Goal: Use online tool/utility: Utilize a website feature to perform a specific function

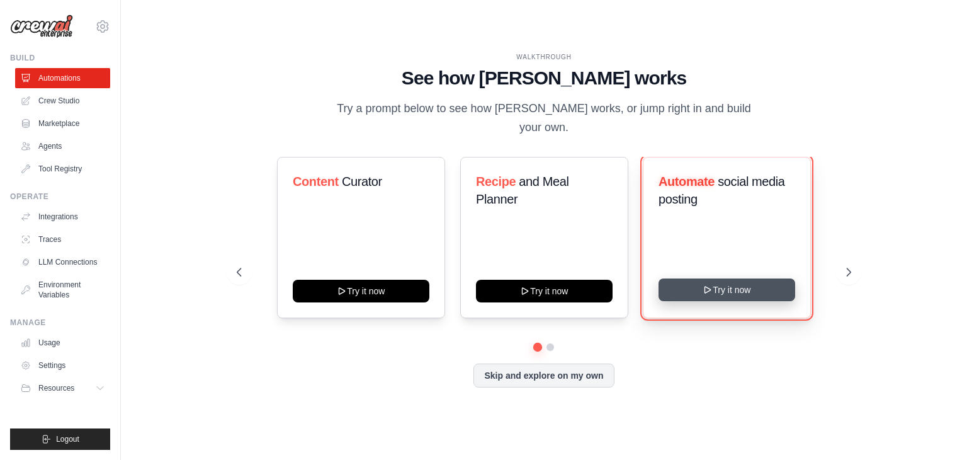
click at [728, 281] on button "Try it now" at bounding box center [727, 289] width 137 height 23
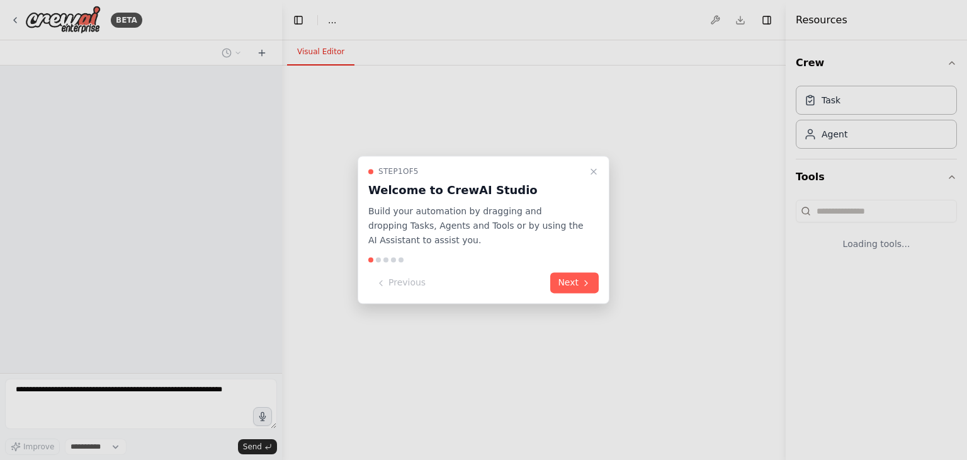
select select "****"
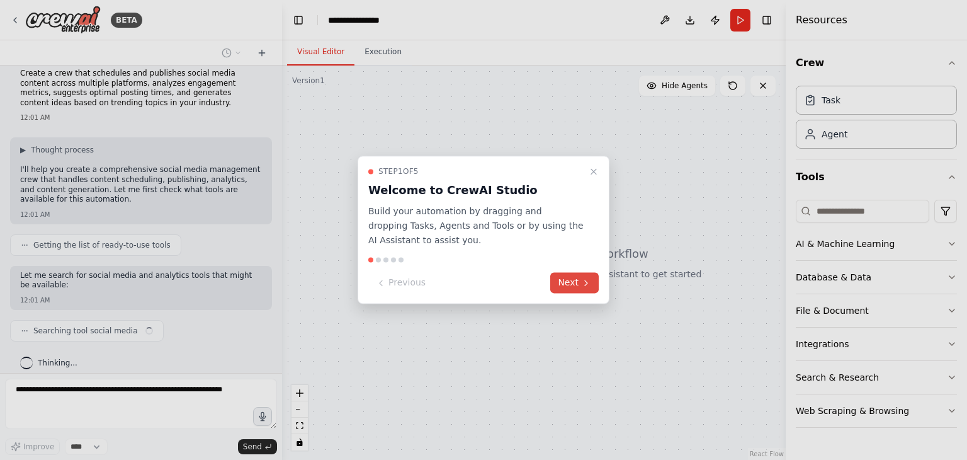
scroll to position [21, 0]
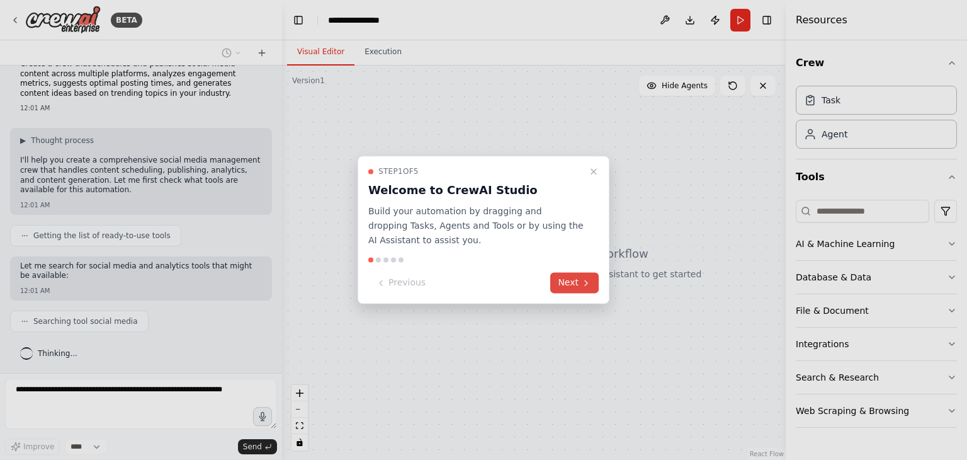
click at [574, 280] on button "Next" at bounding box center [574, 283] width 48 height 21
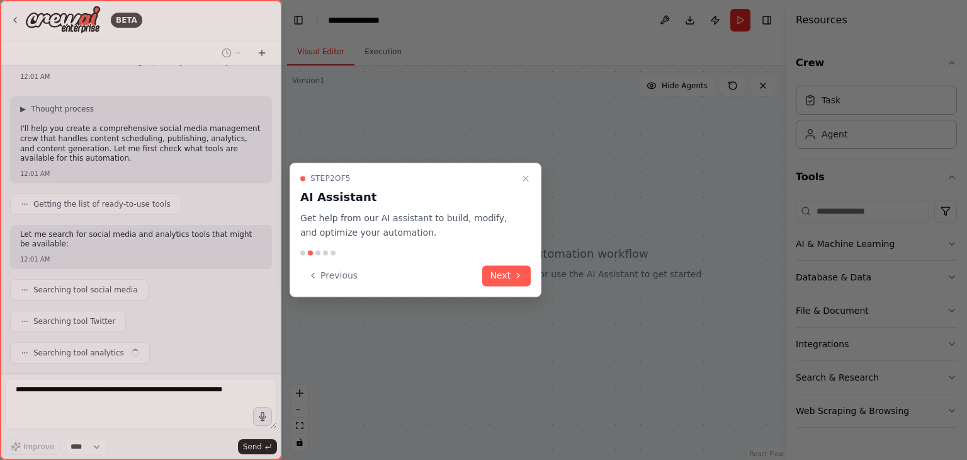
scroll to position [84, 0]
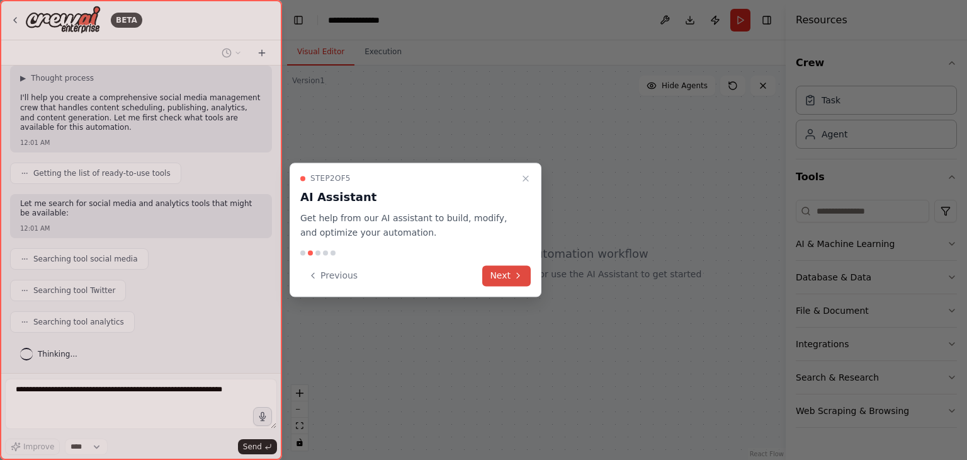
click at [526, 276] on button "Next" at bounding box center [506, 275] width 48 height 21
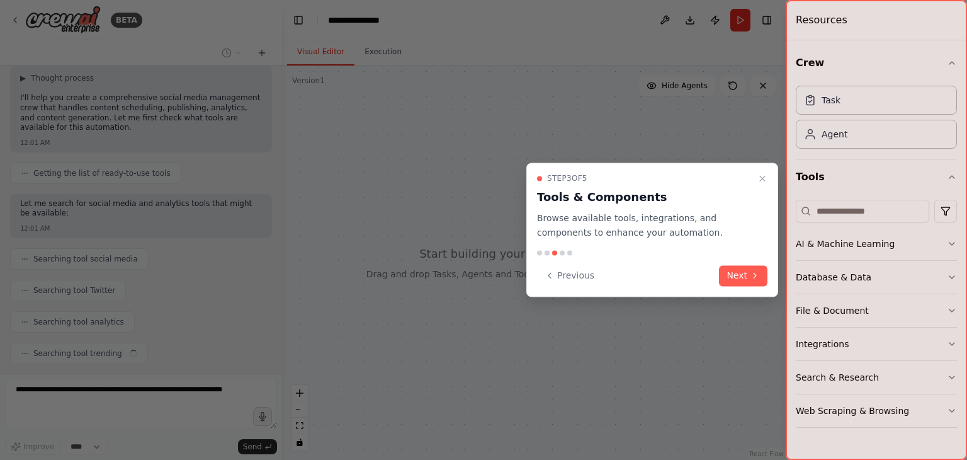
scroll to position [115, 0]
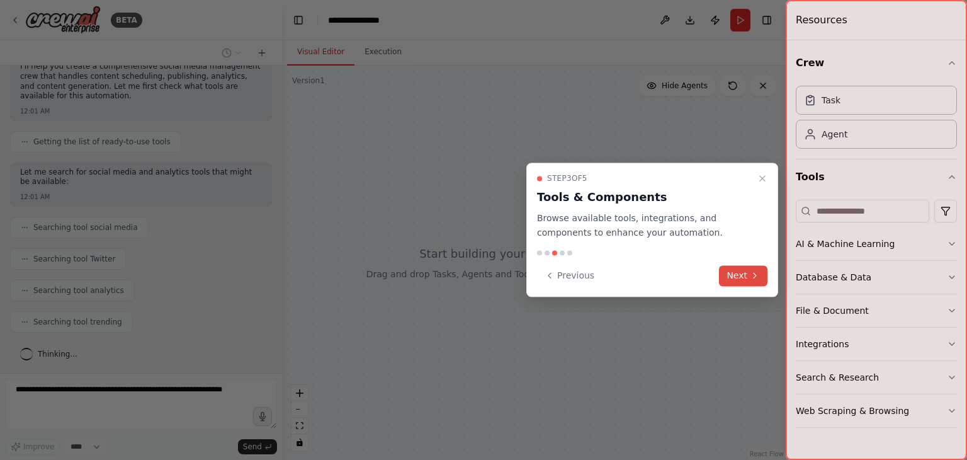
click at [725, 282] on button "Next" at bounding box center [743, 275] width 48 height 21
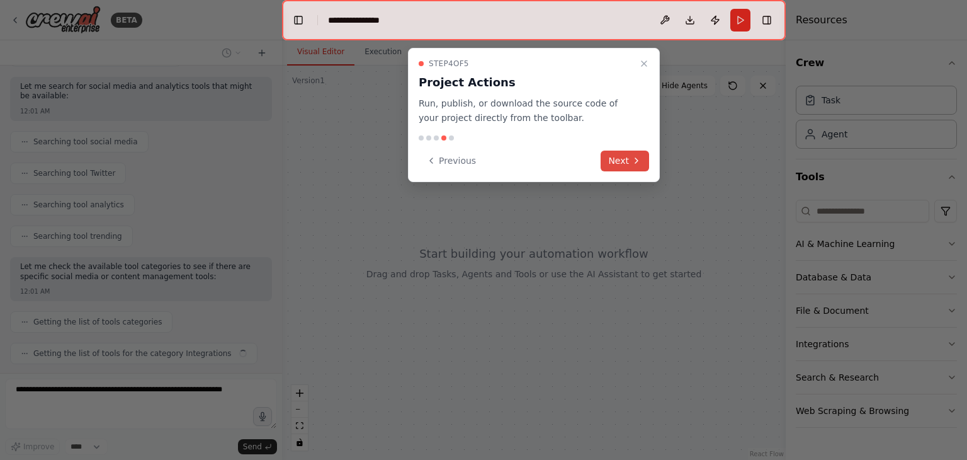
scroll to position [232, 0]
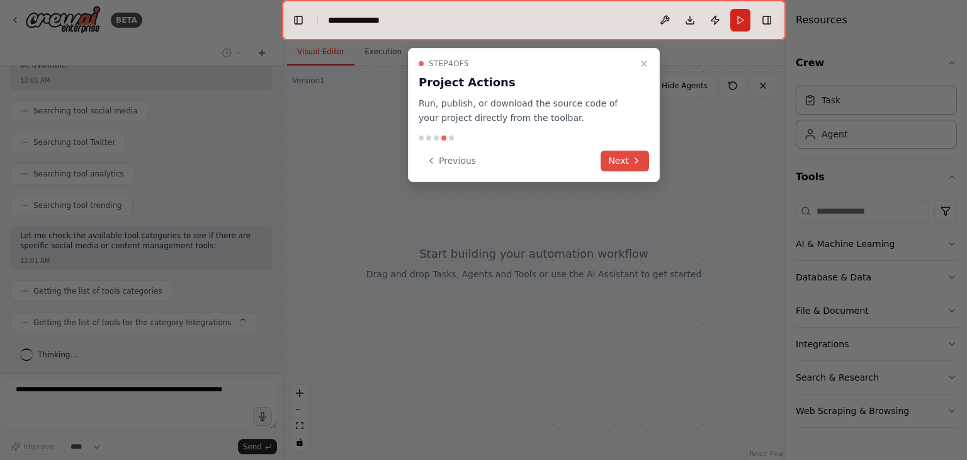
click at [622, 155] on button "Next" at bounding box center [625, 160] width 48 height 21
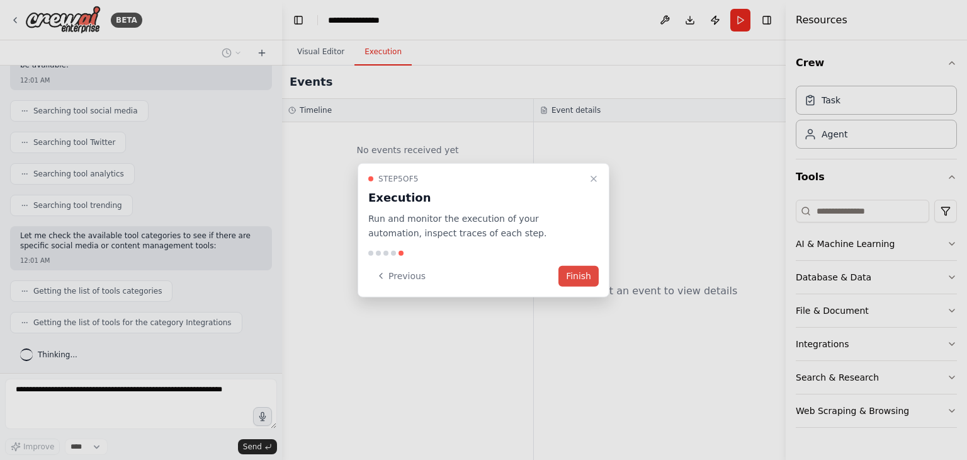
click at [582, 273] on button "Finish" at bounding box center [578, 275] width 40 height 21
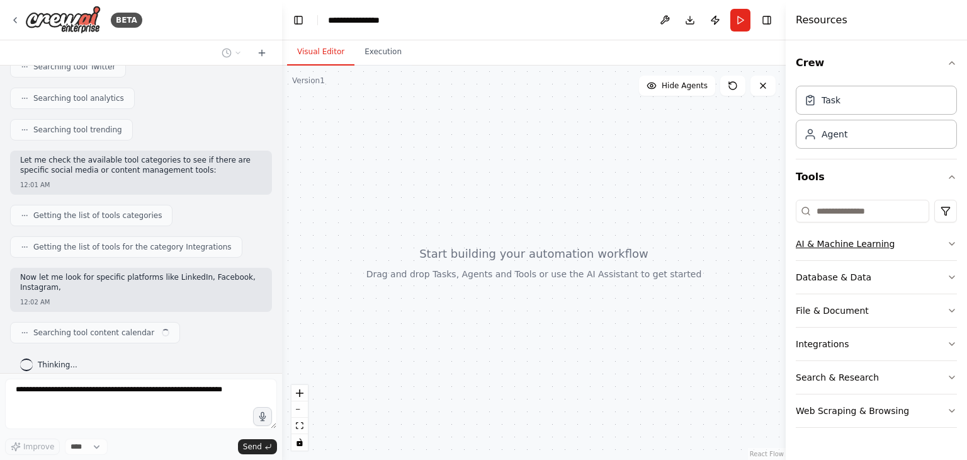
scroll to position [317, 0]
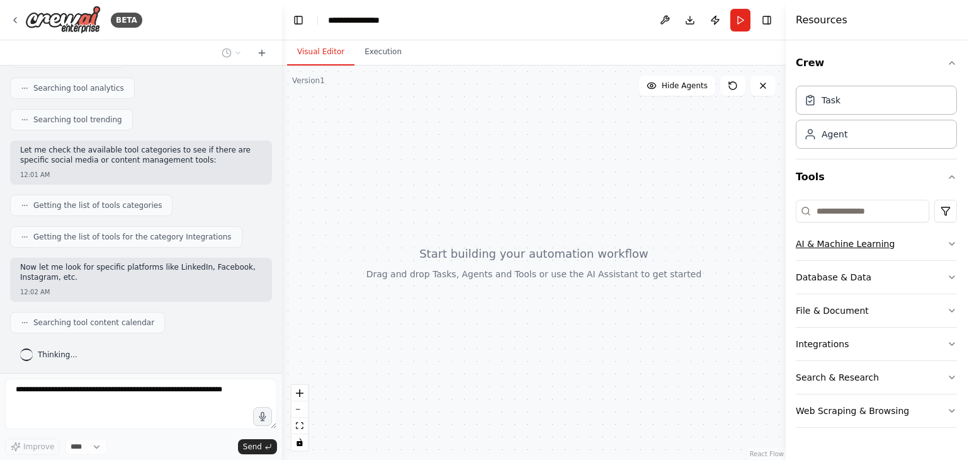
click at [866, 240] on div "AI & Machine Learning" at bounding box center [845, 243] width 99 height 13
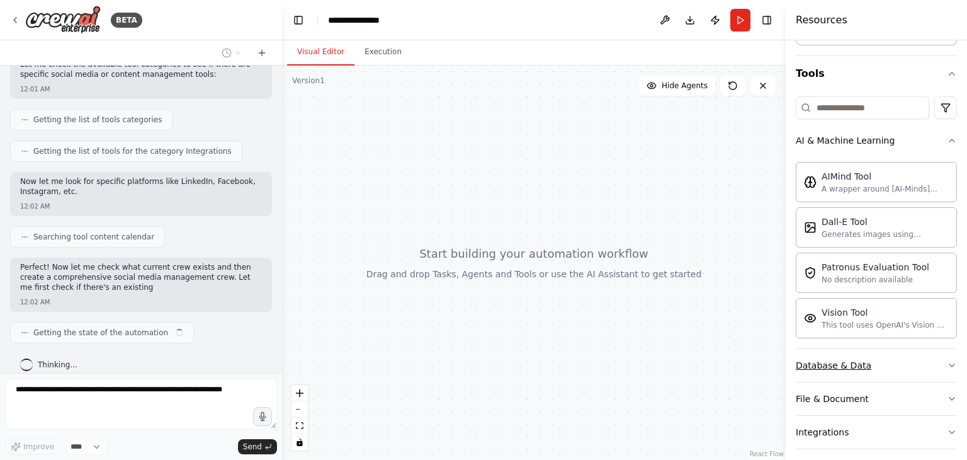
scroll to position [413, 0]
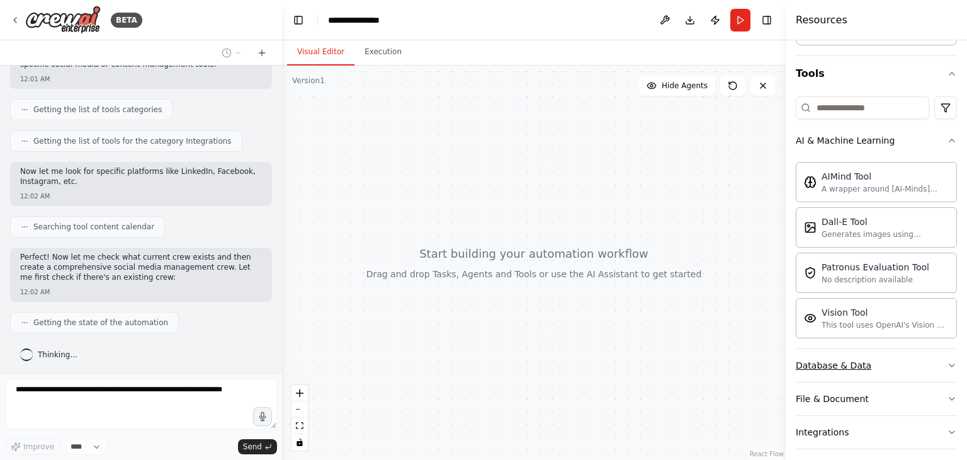
click at [839, 366] on div "Database & Data" at bounding box center [834, 365] width 76 height 13
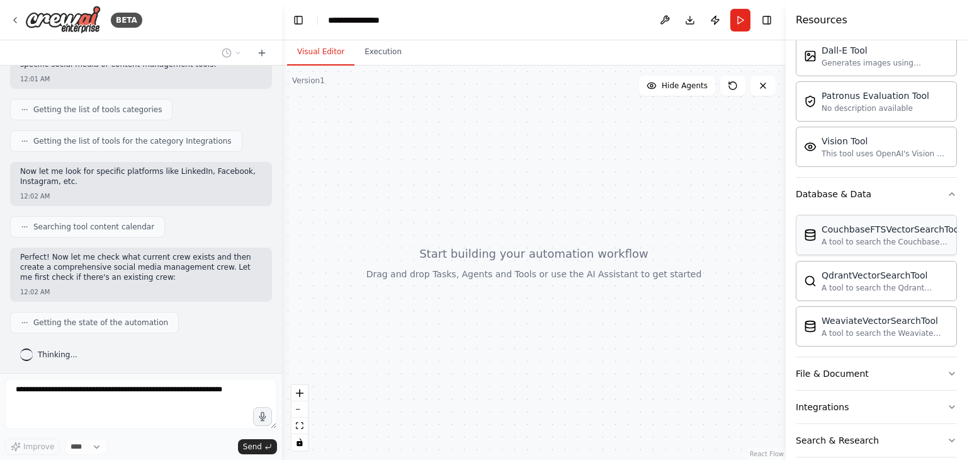
scroll to position [277, 0]
click at [820, 370] on div "File & Document" at bounding box center [832, 371] width 73 height 13
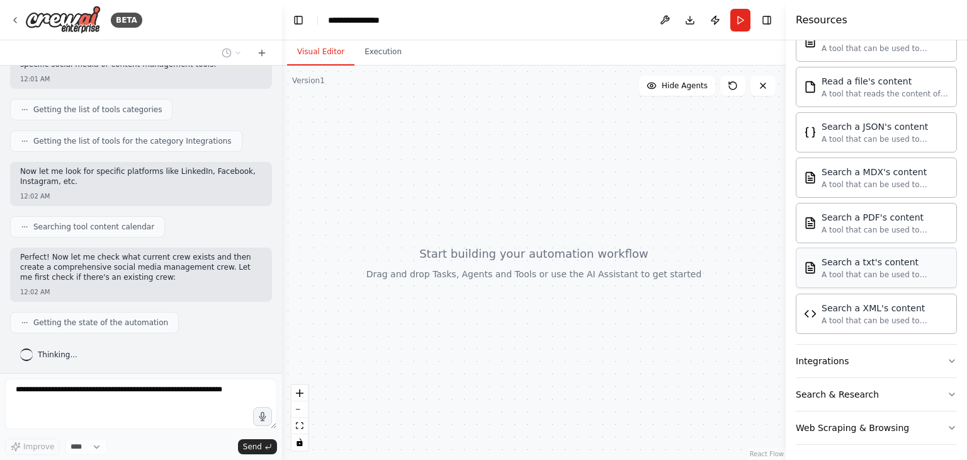
scroll to position [693, 0]
click at [819, 355] on div "Integrations" at bounding box center [822, 360] width 53 height 13
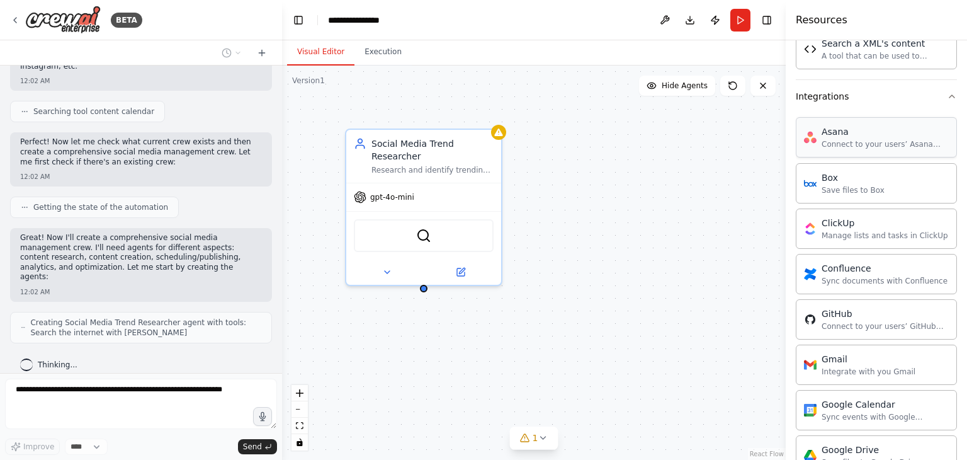
scroll to position [960, 0]
click at [428, 225] on img at bounding box center [423, 232] width 15 height 15
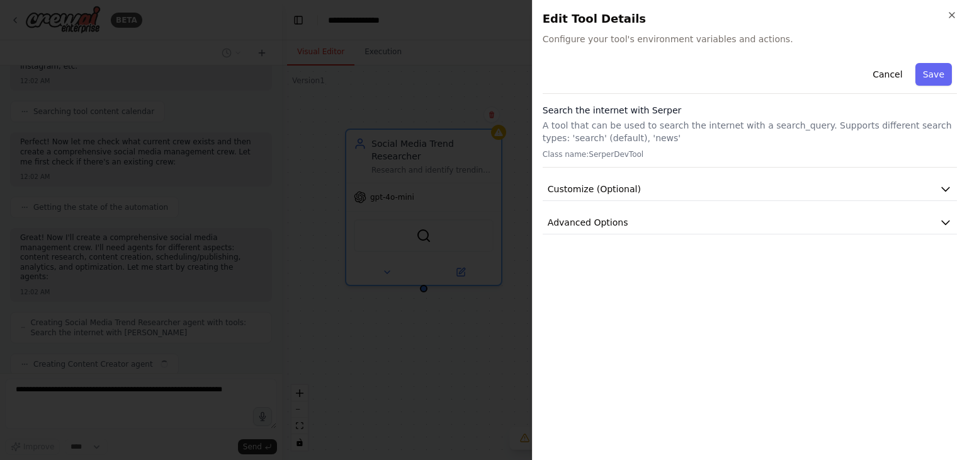
scroll to position [559, 0]
click at [939, 77] on button "Save" at bounding box center [933, 74] width 37 height 23
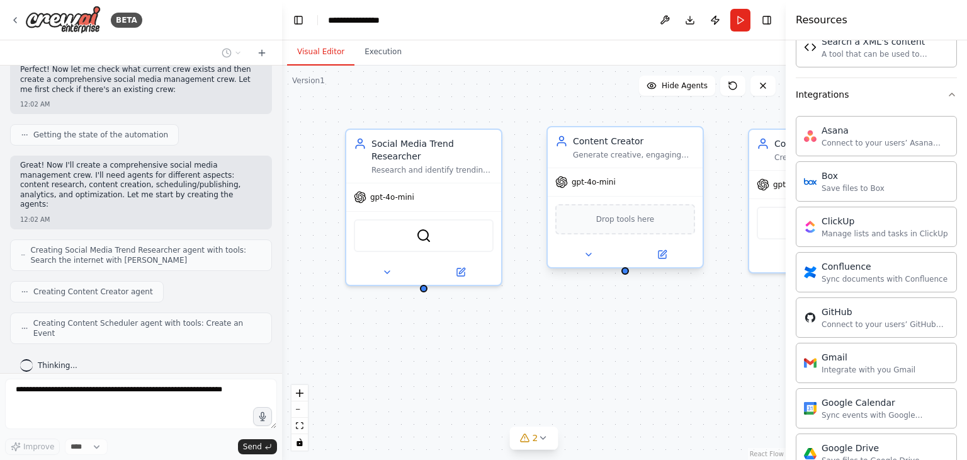
scroll to position [591, 0]
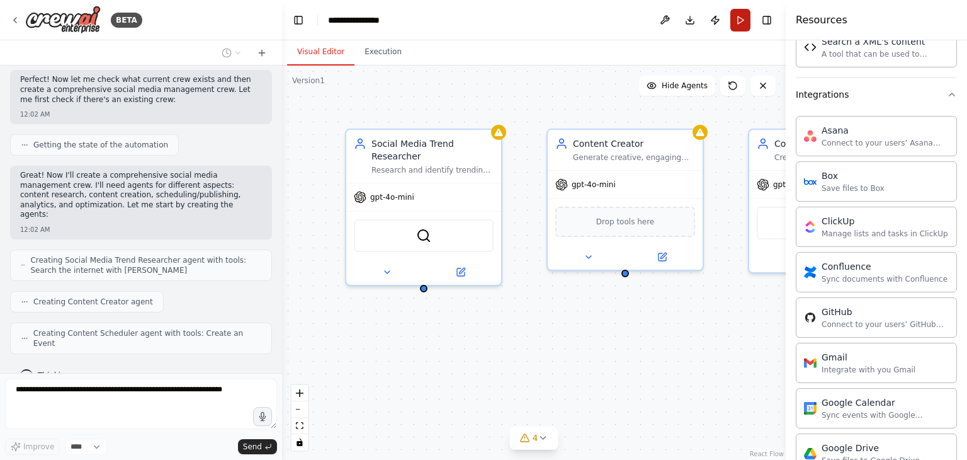
click at [742, 25] on button "Run" at bounding box center [740, 20] width 20 height 23
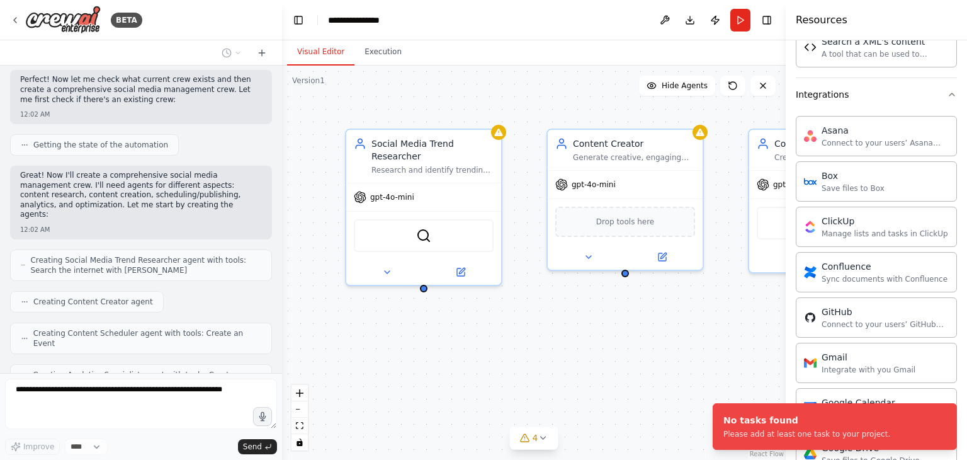
scroll to position [622, 0]
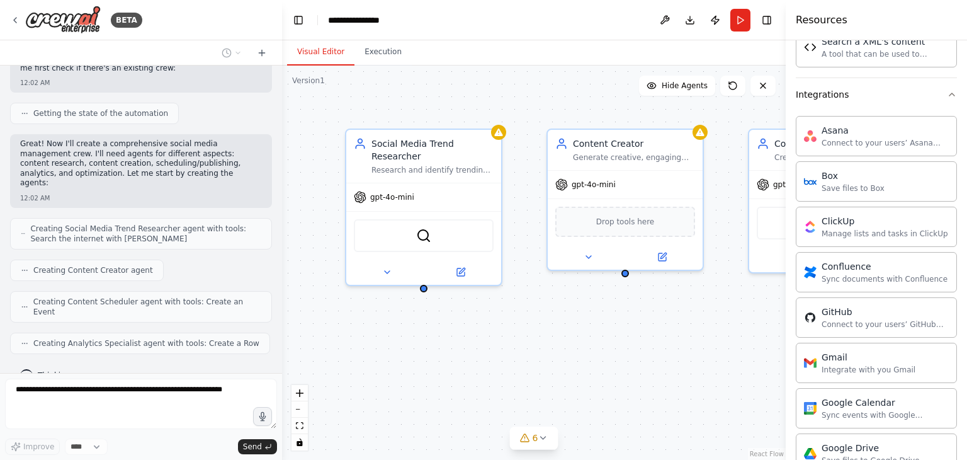
click at [665, 350] on div "Social Media Trend Researcher Research and identify trending topics, hashtags, …" at bounding box center [534, 262] width 504 height 394
click at [544, 439] on icon at bounding box center [543, 438] width 10 height 10
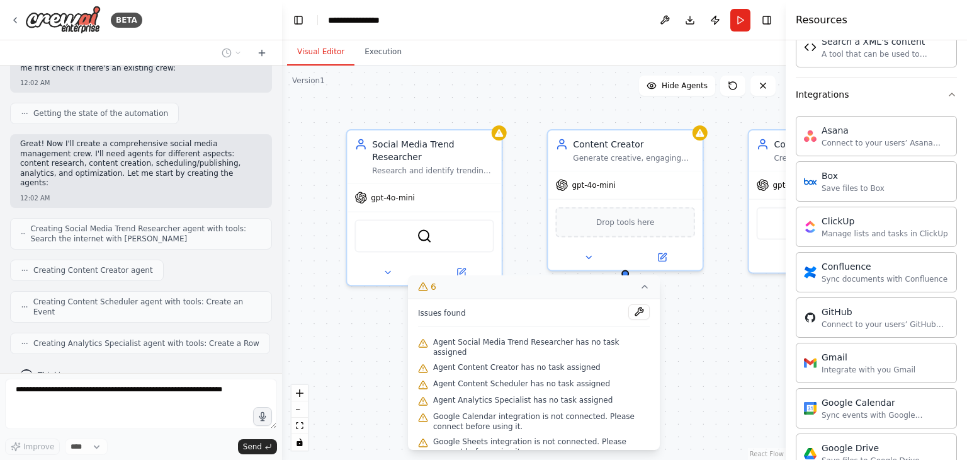
scroll to position [0, 0]
click at [328, 333] on div "Social Media Trend Researcher Research and identify trending topics, hashtags, …" at bounding box center [534, 262] width 504 height 394
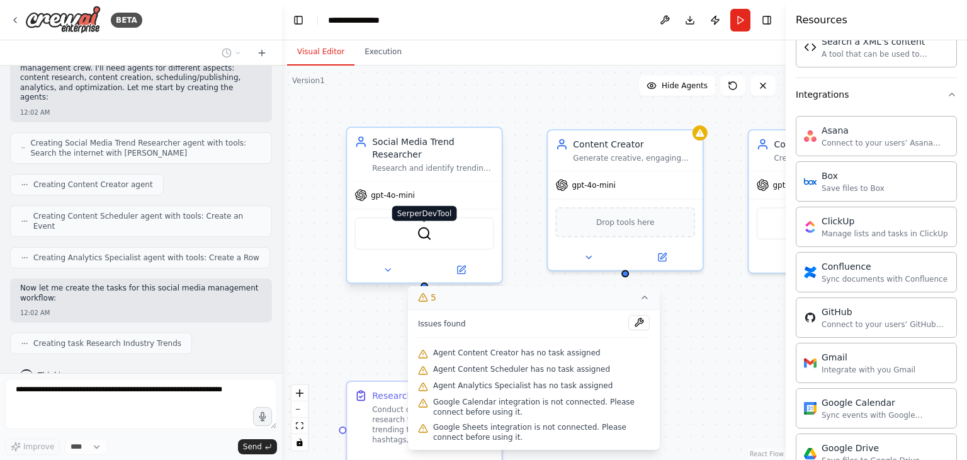
click at [426, 226] on img at bounding box center [424, 233] width 15 height 15
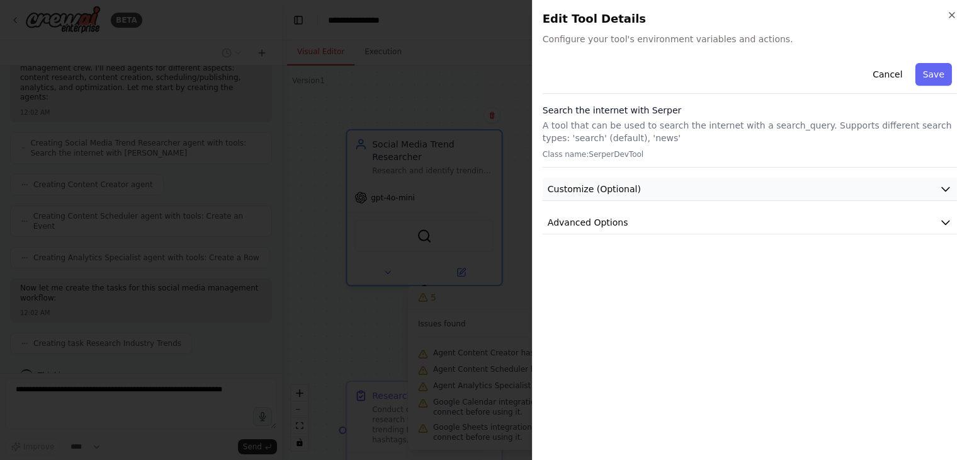
click at [677, 181] on button "Customize (Optional)" at bounding box center [750, 189] width 414 height 23
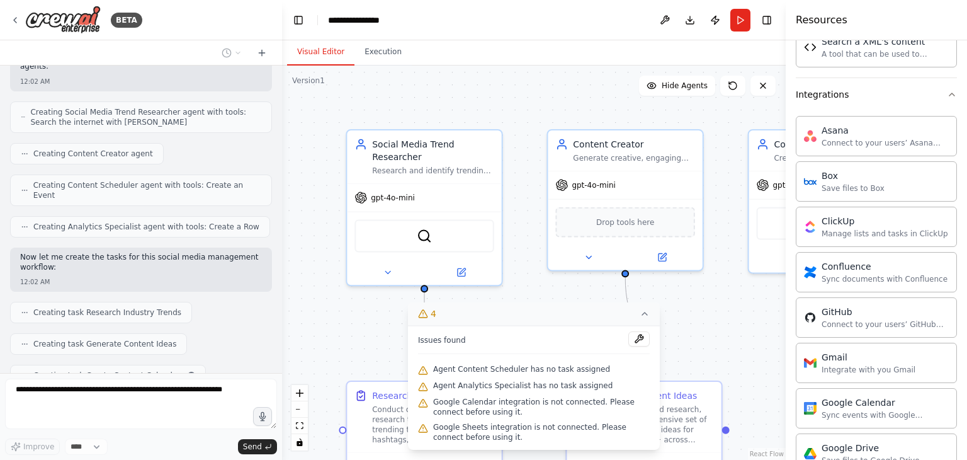
scroll to position [770, 0]
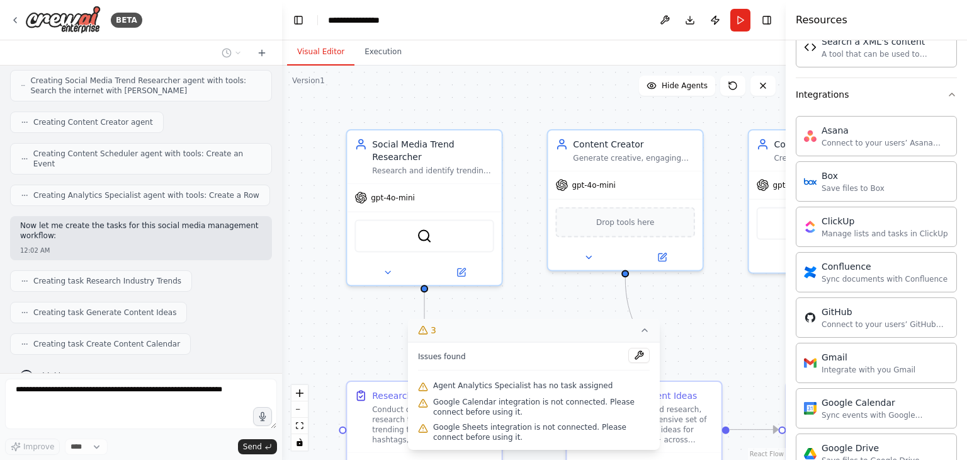
click at [725, 114] on div ".deletable-edge-delete-btn { width: 20px; height: 20px; border: 0px solid #ffff…" at bounding box center [534, 262] width 504 height 394
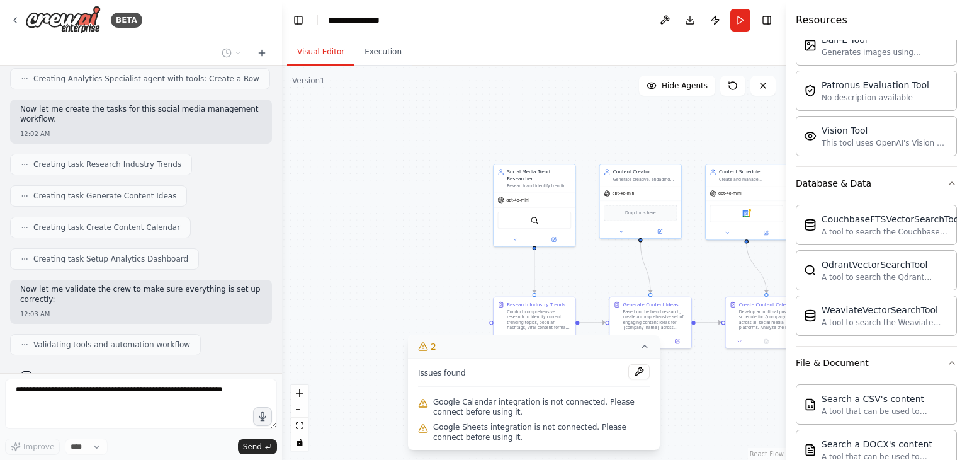
scroll to position [0, 0]
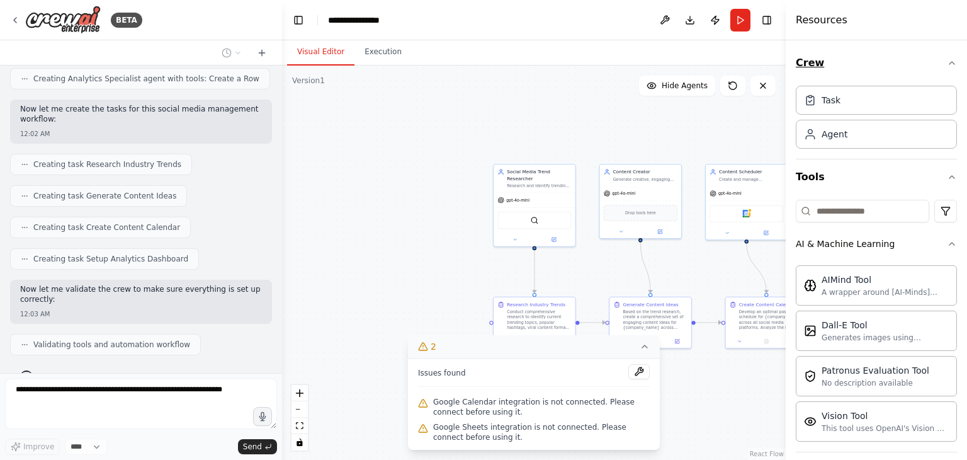
click at [949, 62] on icon "button" at bounding box center [951, 63] width 5 height 3
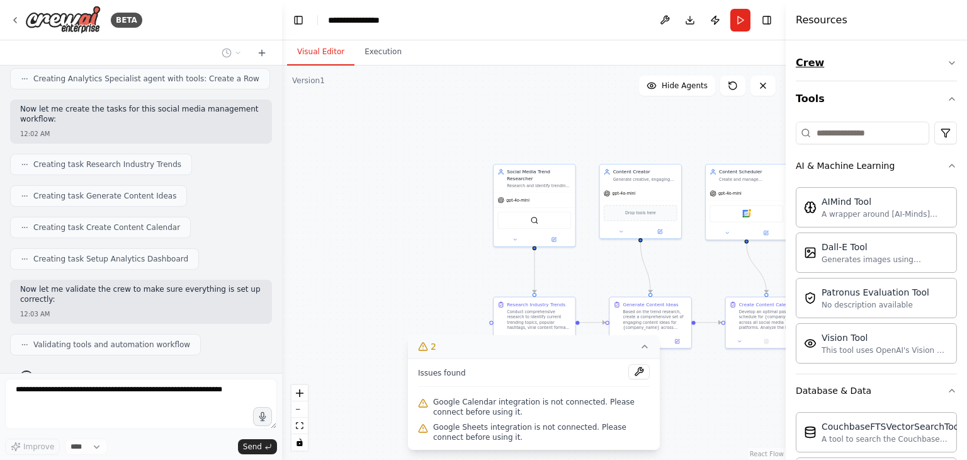
click at [947, 62] on icon "button" at bounding box center [952, 63] width 10 height 10
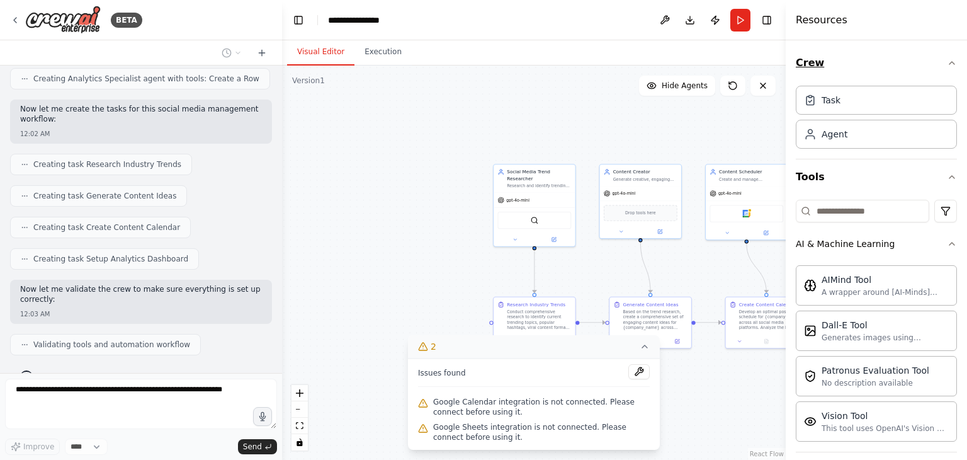
click at [949, 62] on icon "button" at bounding box center [951, 63] width 5 height 3
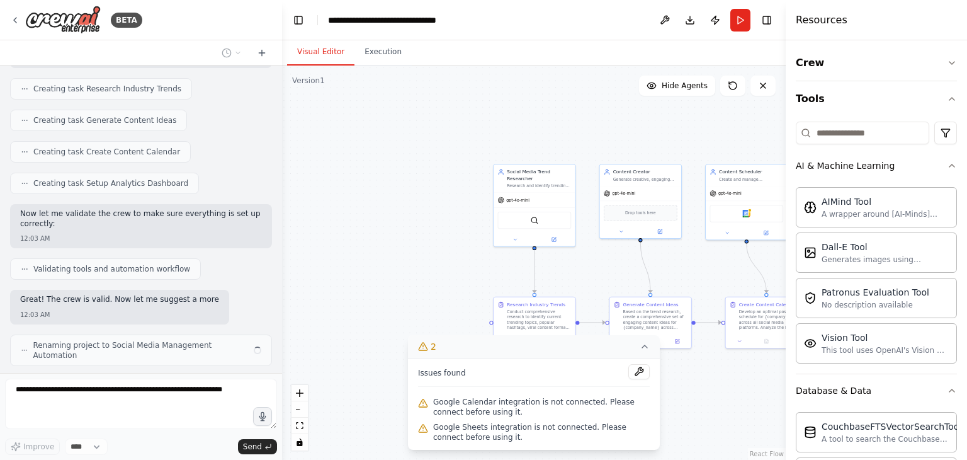
scroll to position [972, 0]
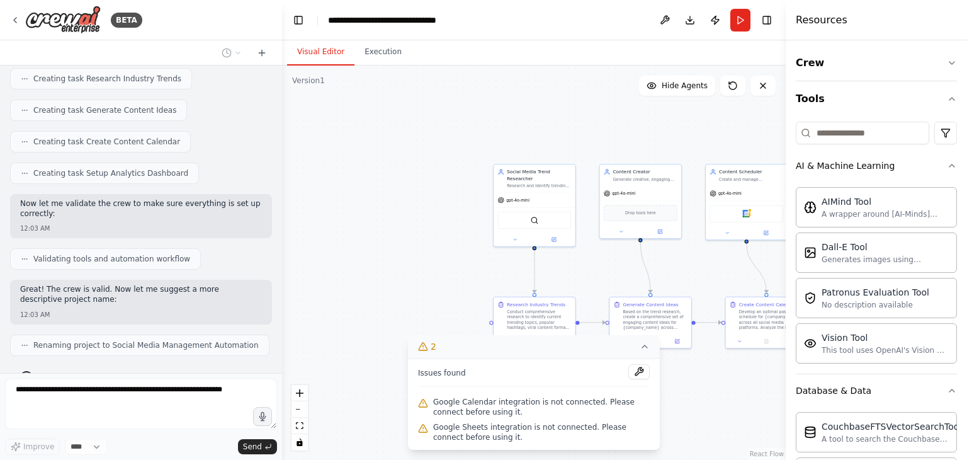
click at [717, 122] on div ".deletable-edge-delete-btn { width: 20px; height: 20px; border: 0px solid #ffff…" at bounding box center [534, 262] width 504 height 394
click at [767, 88] on icon at bounding box center [763, 86] width 10 height 10
click at [457, 282] on div ".deletable-edge-delete-btn { width: 20px; height: 20px; border: 0px solid #ffff…" at bounding box center [534, 262] width 504 height 394
click at [471, 313] on div ".deletable-edge-delete-btn { width: 20px; height: 20px; border: 0px solid #ffff…" at bounding box center [534, 262] width 504 height 394
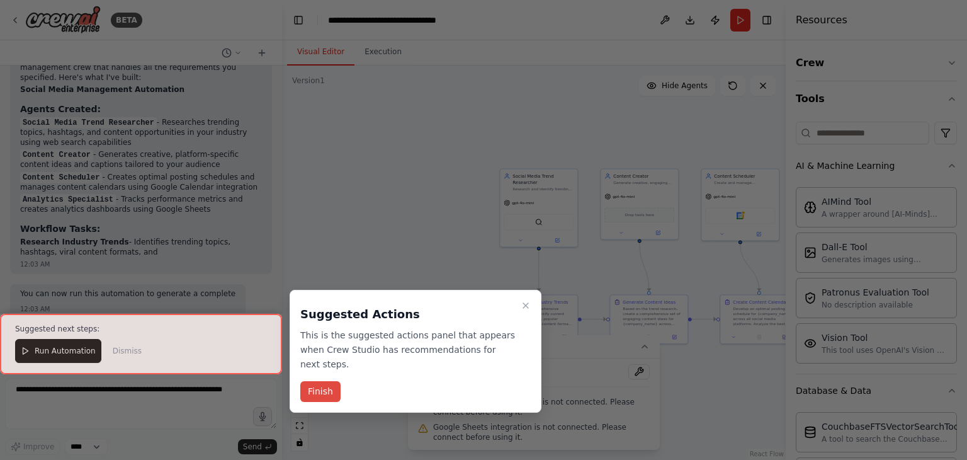
click at [317, 381] on button "Finish" at bounding box center [320, 391] width 40 height 21
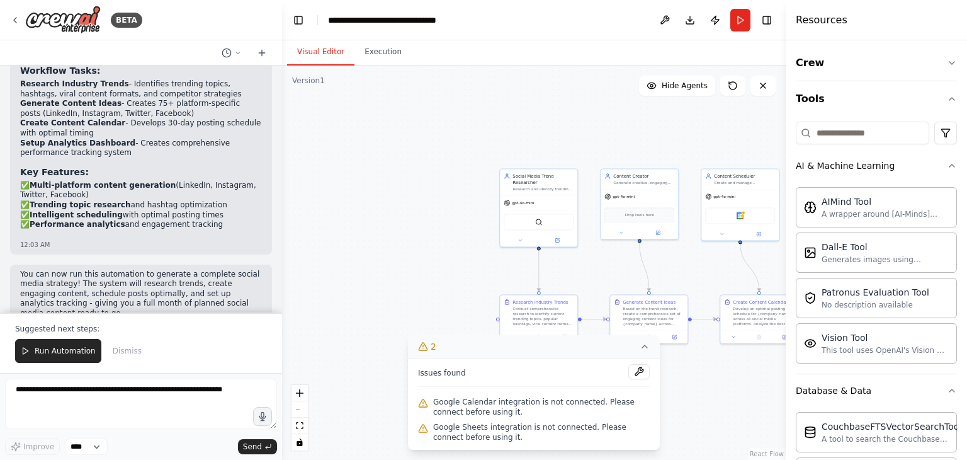
click at [647, 349] on icon at bounding box center [645, 346] width 10 height 10
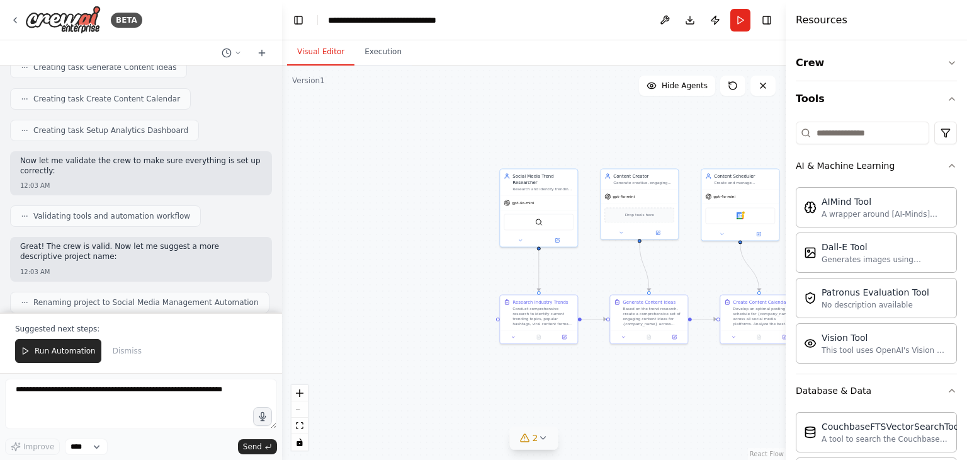
scroll to position [1003, 0]
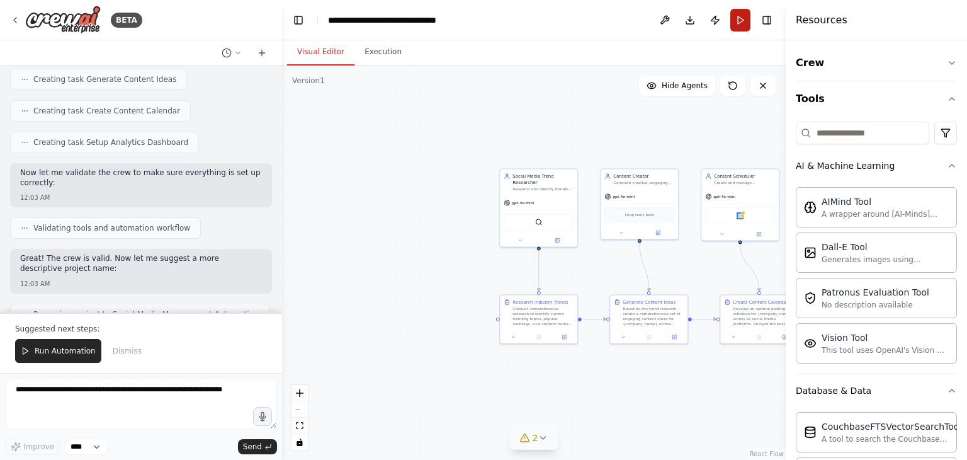
click at [747, 21] on button "Run" at bounding box center [740, 20] width 20 height 23
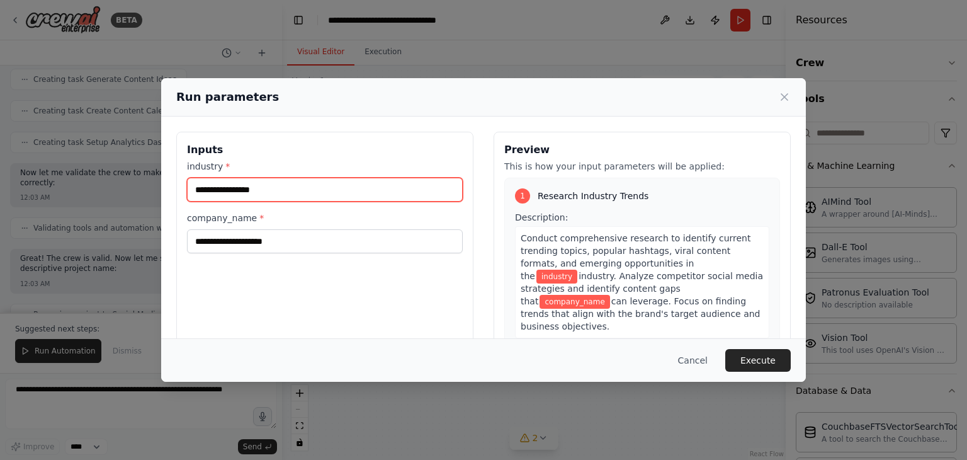
click at [299, 184] on input "industry *" at bounding box center [325, 190] width 276 height 24
type input "*******"
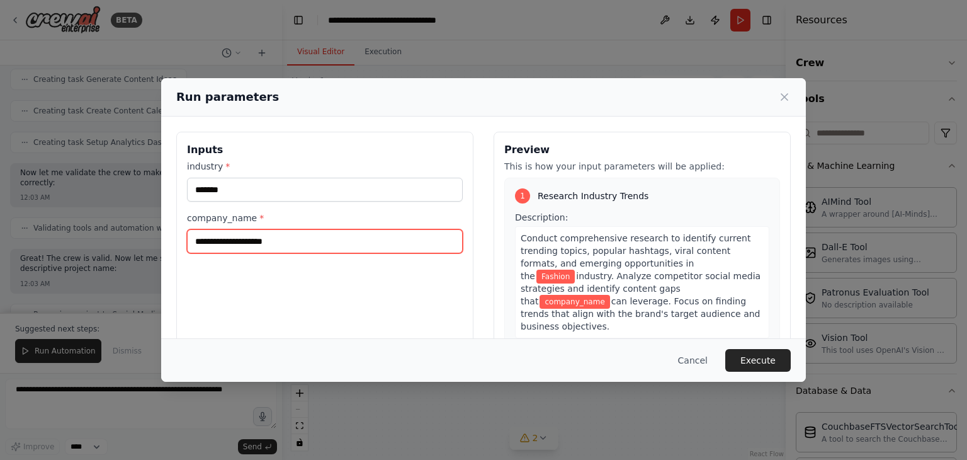
click at [291, 241] on input "company_name *" at bounding box center [325, 241] width 276 height 24
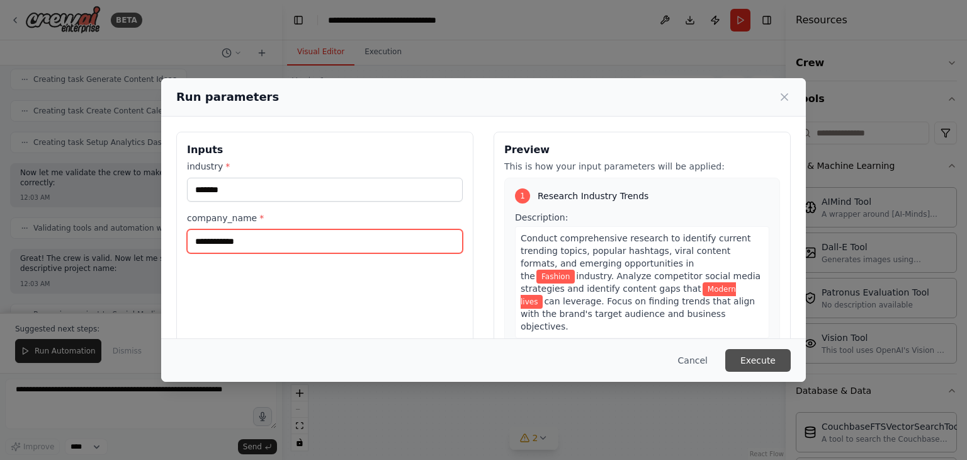
type input "**********"
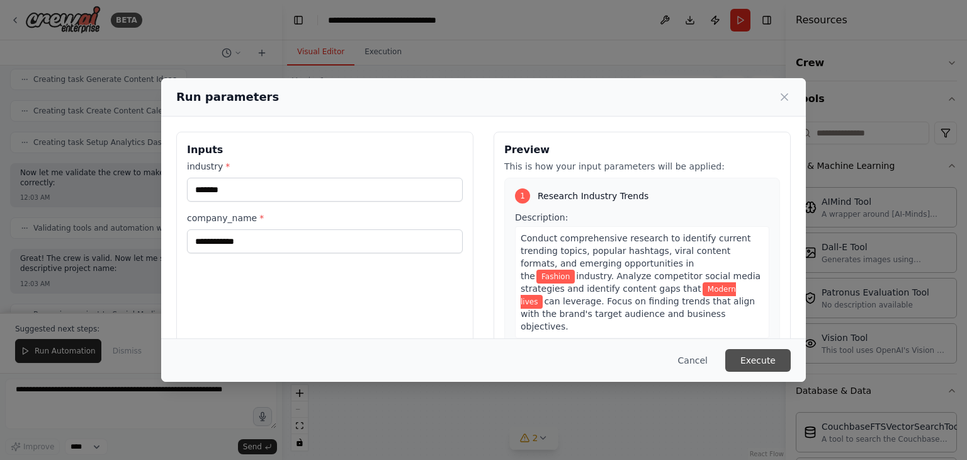
click at [745, 367] on button "Execute" at bounding box center [757, 360] width 65 height 23
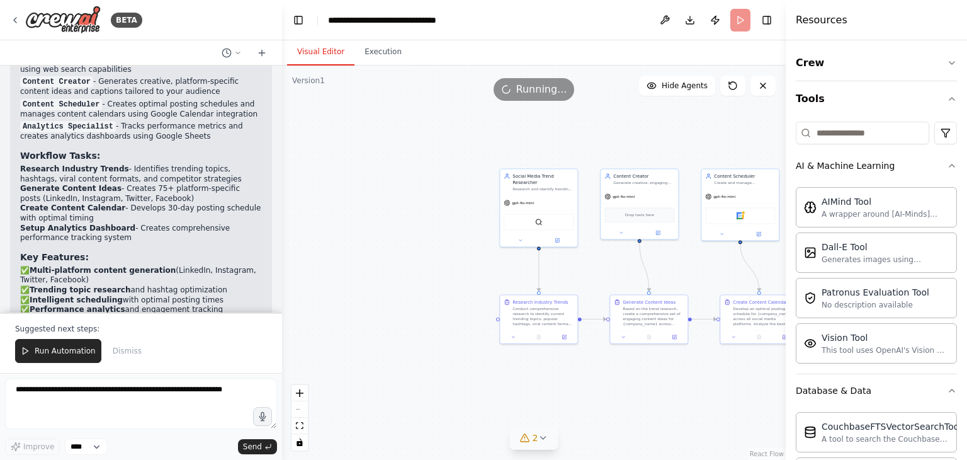
scroll to position [1532, 0]
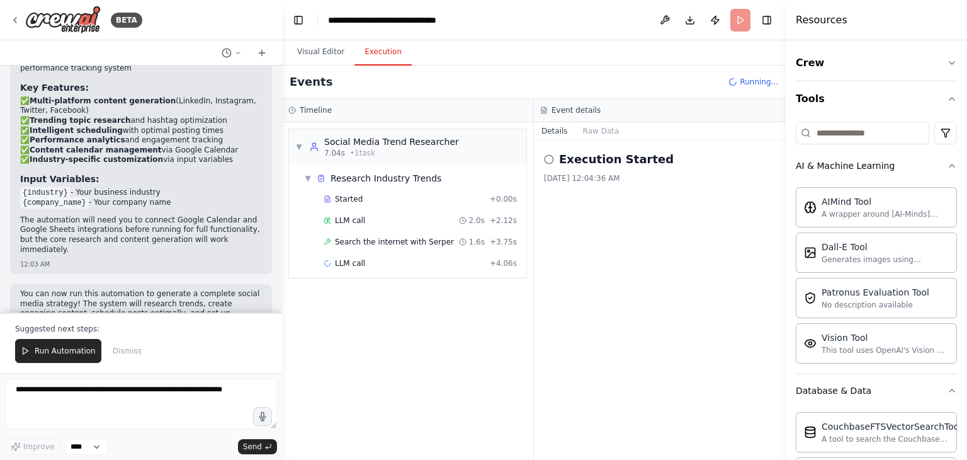
click at [370, 50] on button "Execution" at bounding box center [382, 52] width 57 height 26
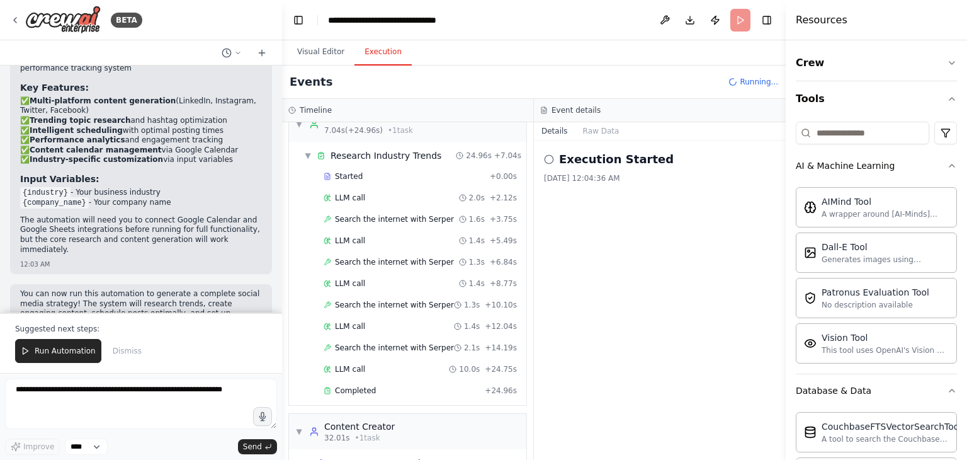
scroll to position [93, 0]
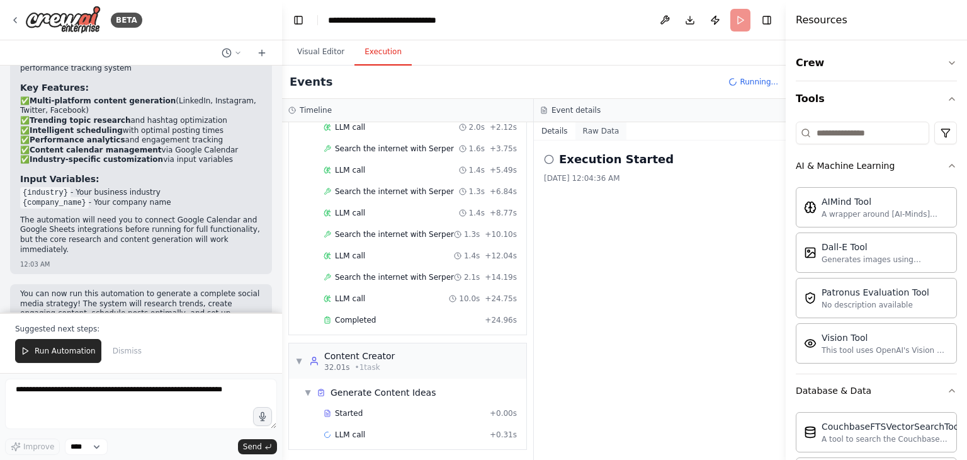
click at [601, 135] on button "Raw Data" at bounding box center [601, 131] width 52 height 18
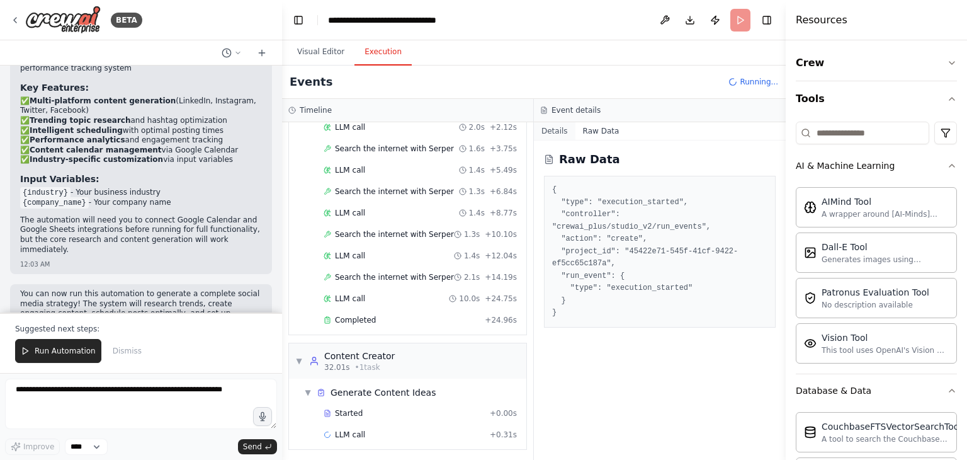
click at [557, 129] on button "Details" at bounding box center [555, 131] width 42 height 18
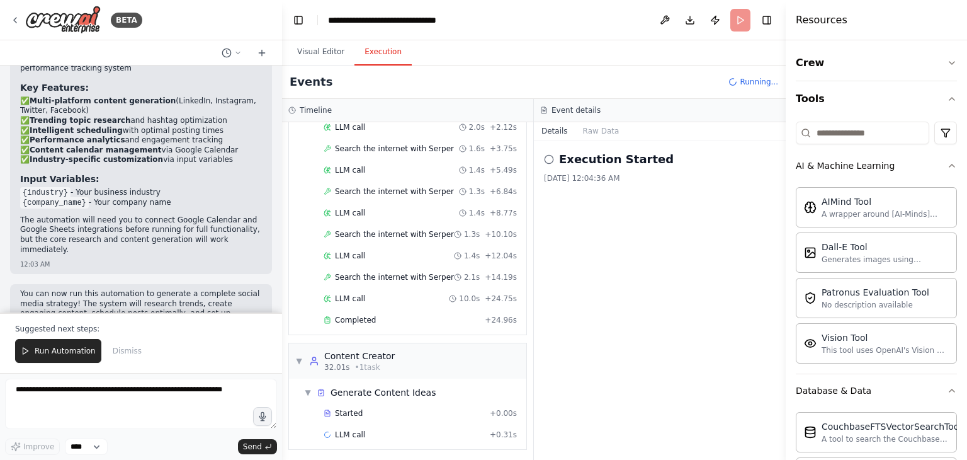
click at [550, 161] on icon at bounding box center [549, 159] width 10 height 10
